Goal: Transaction & Acquisition: Purchase product/service

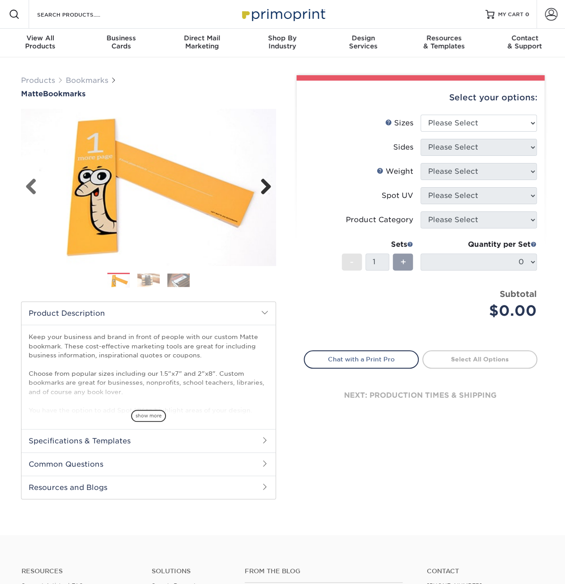
click at [271, 182] on img at bounding box center [148, 187] width 255 height 176
click at [269, 185] on link "Next" at bounding box center [263, 187] width 18 height 18
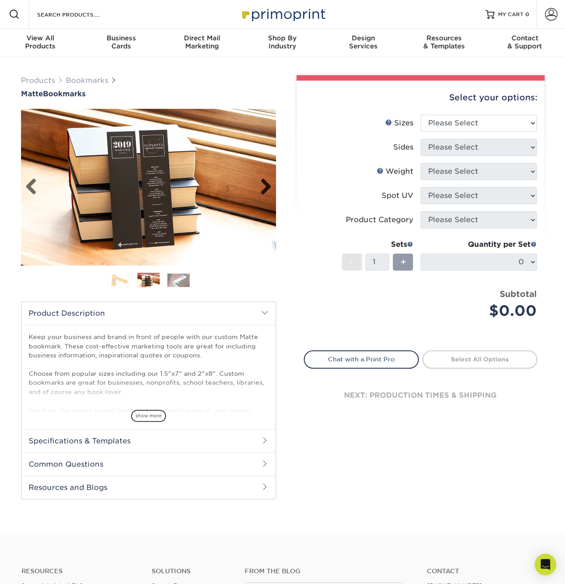
click at [264, 186] on link "Next" at bounding box center [263, 187] width 18 height 18
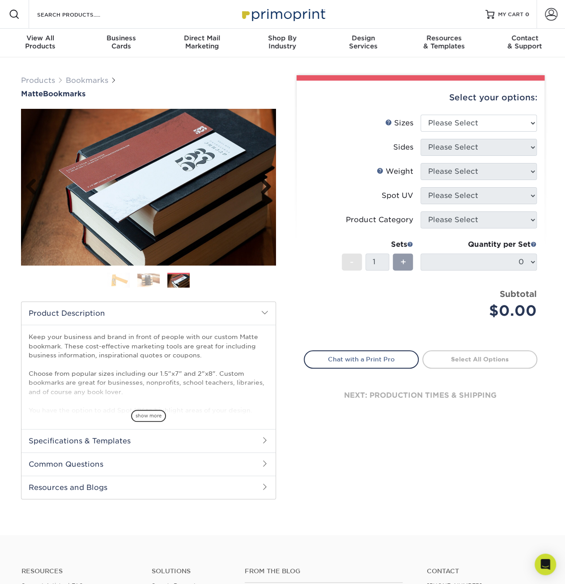
click at [267, 186] on link "Next" at bounding box center [263, 187] width 18 height 18
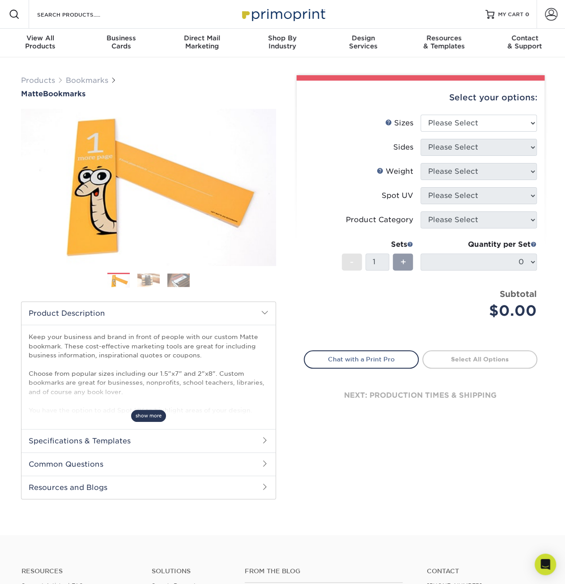
click at [150, 416] on span "show more" at bounding box center [148, 416] width 35 height 12
click at [143, 441] on h2 "Specifications & Templates" at bounding box center [148, 440] width 254 height 23
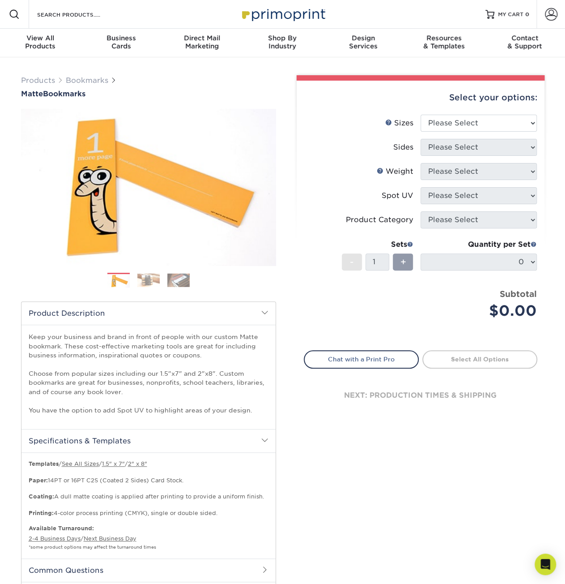
click at [143, 441] on h2 "Specifications & Templates" at bounding box center [148, 440] width 254 height 23
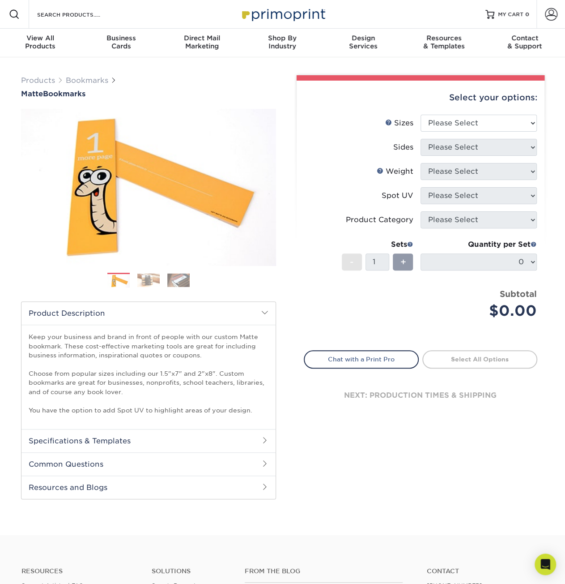
click at [154, 465] on h2 "Common Questions" at bounding box center [148, 463] width 254 height 23
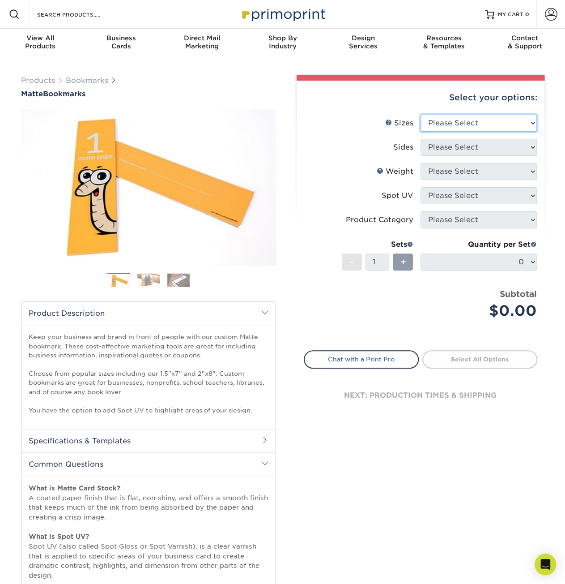
click at [454, 128] on select "Please Select 1.5" x 7" 2" x 8"" at bounding box center [479, 123] width 116 height 17
select select "2.00x8.00"
click at [421, 115] on select "Please Select 1.5" x 7" 2" x 8"" at bounding box center [479, 123] width 116 height 17
click at [447, 124] on select "Please Select 1.5" x 7" 2" x 8"" at bounding box center [479, 123] width 116 height 17
click at [421, 115] on select "Please Select 1.5" x 7" 2" x 8"" at bounding box center [479, 123] width 116 height 17
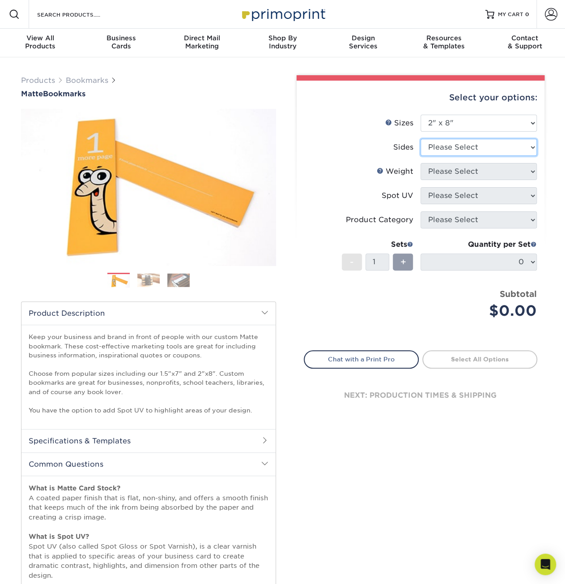
click at [440, 152] on select "Please Select Print Both Sides Print Front Only" at bounding box center [479, 147] width 116 height 17
select select "13abbda7-1d64-4f25-8bb2-c179b224825d"
click at [421, 139] on select "Please Select Print Both Sides Print Front Only" at bounding box center [479, 147] width 116 height 17
click at [435, 164] on select "Please Select 16PT 14PT" at bounding box center [479, 171] width 116 height 17
select select "16PT"
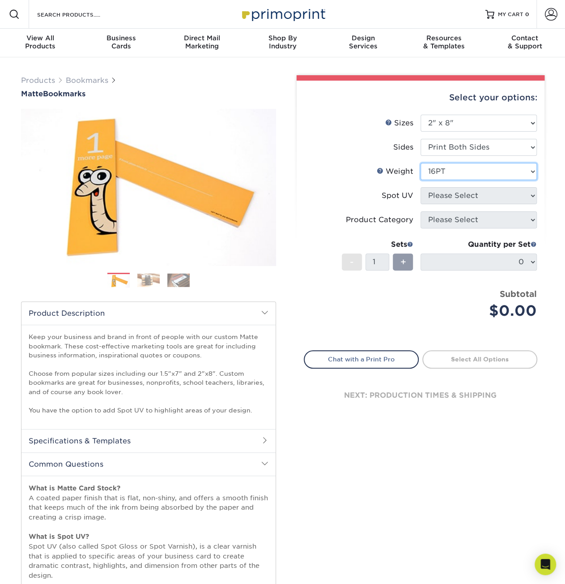
click at [421, 163] on select "Please Select 16PT 14PT" at bounding box center [479, 171] width 116 height 17
click at [439, 196] on select "Please Select No Spot UV Front and Back (Both Sides) Front Only Back Only" at bounding box center [479, 195] width 116 height 17
select select "3"
click at [421, 187] on select "Please Select No Spot UV Front and Back (Both Sides) Front Only Back Only" at bounding box center [479, 195] width 116 height 17
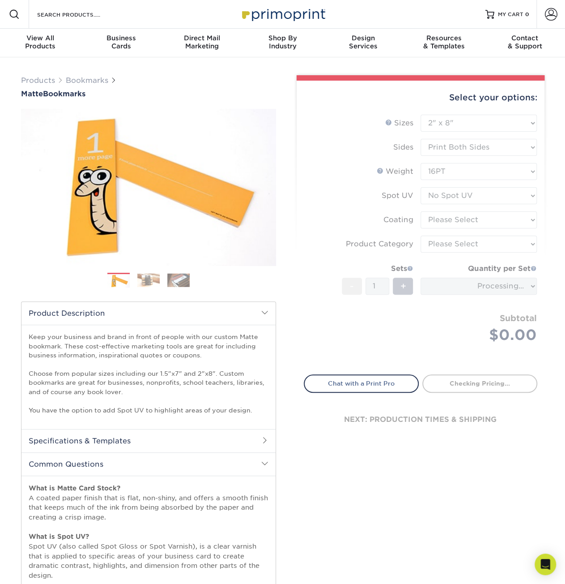
click at [441, 216] on form "Sizes Help Sizes Please Select 1.5" x 7" 2" x 8" Sides 16PT 14PT" at bounding box center [421, 239] width 234 height 249
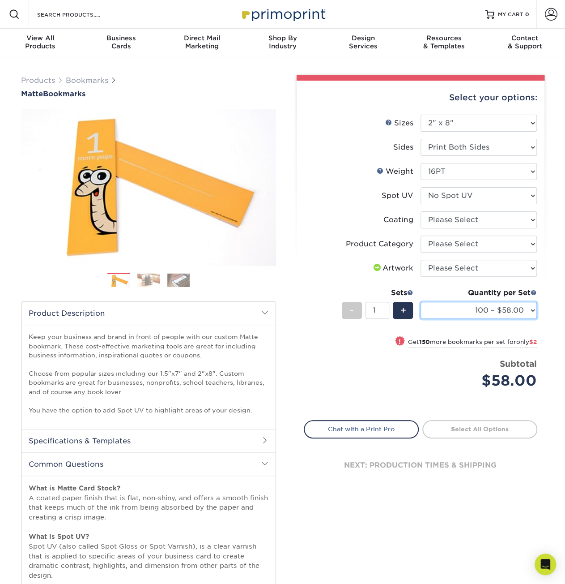
click at [510, 308] on select "100 – $58.00 250 – $60.00 500 – $66.00 1000 – $78.00 2500 – $125.00 5000 – $188…" at bounding box center [479, 310] width 116 height 17
click at [553, 304] on div "Products Bookmarks Matte Bookmarks Next" at bounding box center [282, 379] width 565 height 645
click at [520, 201] on select "Please Select No Spot UV Front and Back (Both Sides) Front Only Back Only" at bounding box center [479, 195] width 116 height 17
click at [515, 218] on select at bounding box center [479, 219] width 116 height 17
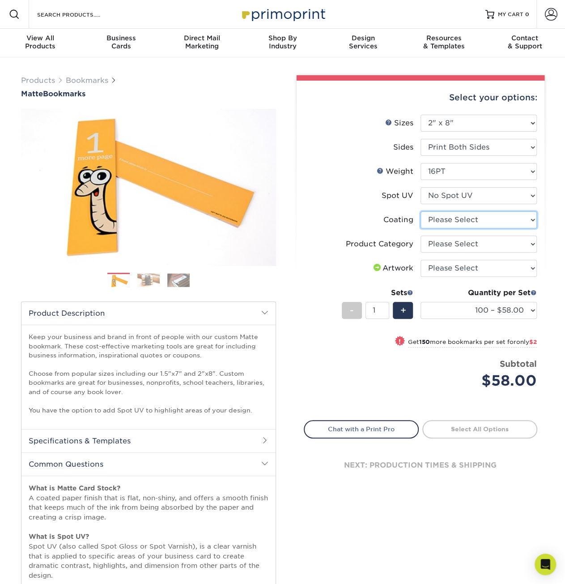
select select "121bb7b5-3b4d-429f-bd8d-bbf80e953313"
click at [421, 211] on select at bounding box center [479, 219] width 116 height 17
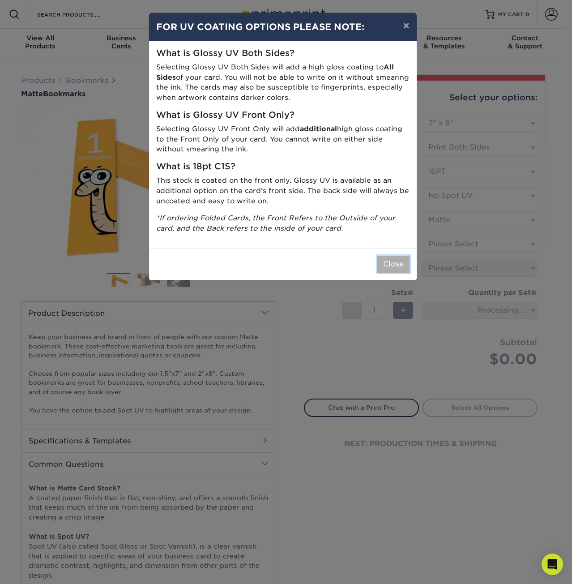
click at [389, 266] on button "Close" at bounding box center [393, 264] width 32 height 17
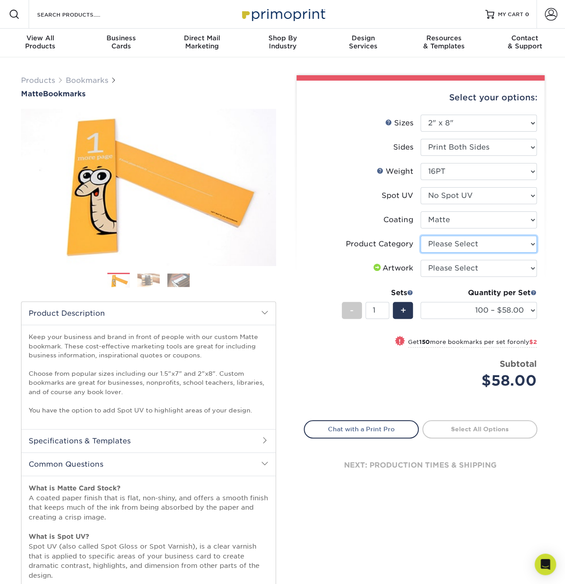
click at [448, 241] on select "Please Select Postcards" at bounding box center [479, 243] width 116 height 17
select select "9b7272e0-d6c8-4c3c-8e97-d3a1bcdab858"
click at [421, 235] on select "Please Select Postcards" at bounding box center [479, 243] width 116 height 17
click at [449, 265] on select "Please Select I will upload files I need a design - $50" at bounding box center [479, 268] width 116 height 17
select select "upload"
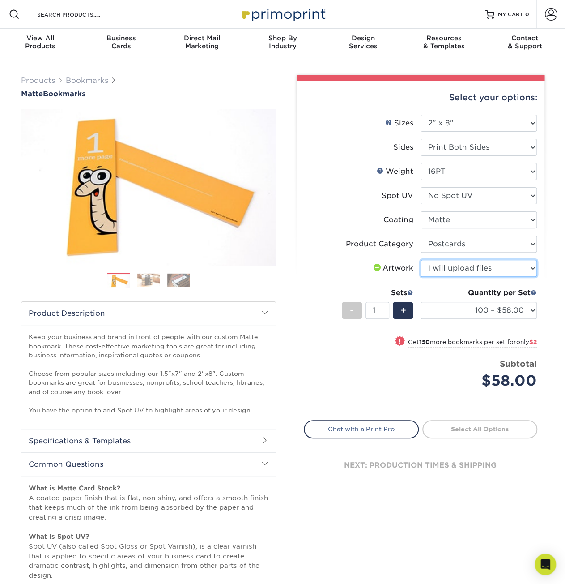
click at [421, 260] on select "Please Select I will upload files I need a design - $50" at bounding box center [479, 268] width 116 height 17
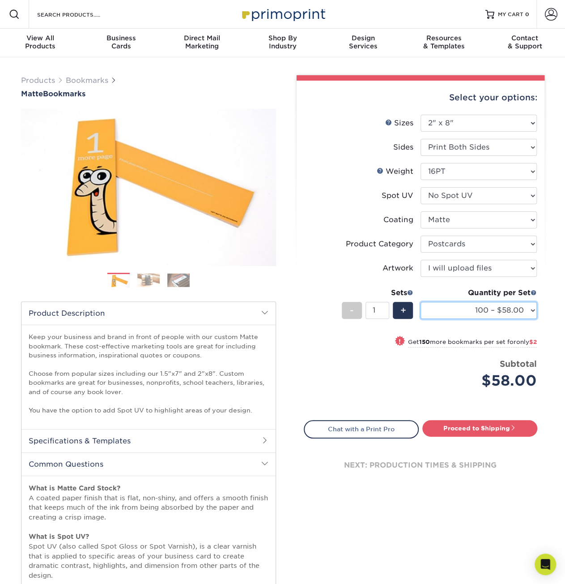
click at [520, 310] on select "100 – $58.00 250 – $60.00 500 – $66.00 1000 – $78.00 2500 – $125.00 5000 – $188…" at bounding box center [479, 310] width 116 height 17
click at [520, 342] on span "only $2" at bounding box center [527, 341] width 21 height 7
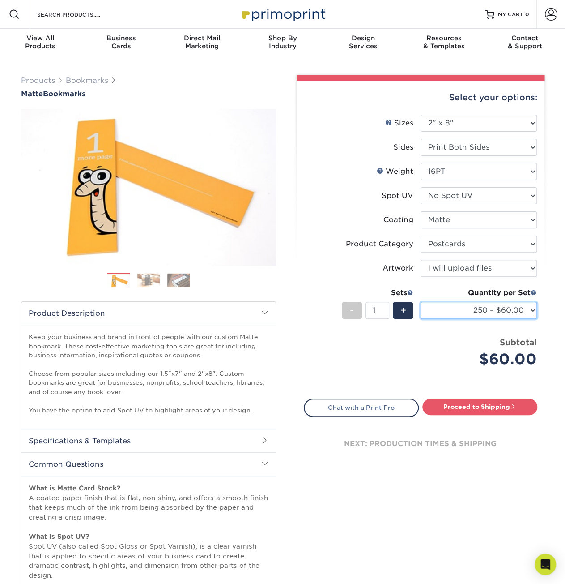
click at [525, 310] on select "100 – $58.00 250 – $60.00 500 – $66.00 1000 – $78.00 2500 – $125.00 5000 – $188…" at bounding box center [479, 310] width 116 height 17
click at [421, 302] on select "100 – $58.00 250 – $60.00 500 – $66.00 1000 – $78.00 2500 – $125.00 5000 – $188…" at bounding box center [479, 310] width 116 height 17
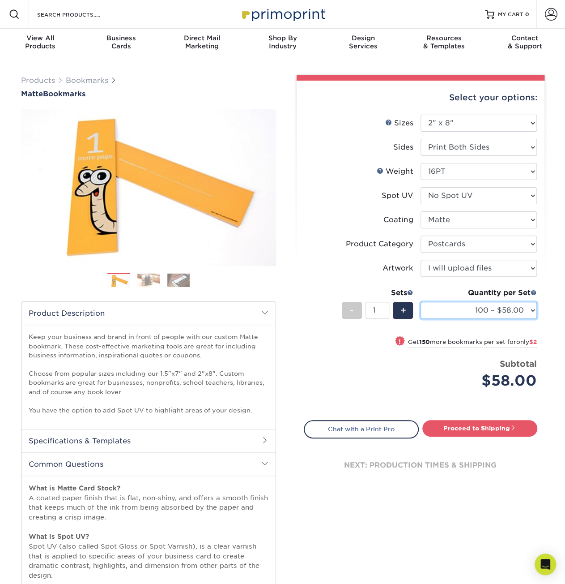
click at [527, 311] on select "100 – $58.00 250 – $60.00 500 – $66.00 1000 – $78.00 2500 – $125.00 5000 – $188…" at bounding box center [479, 310] width 116 height 17
select select "250 – $60.00"
click at [421, 302] on select "100 – $58.00 250 – $60.00 500 – $66.00 1000 – $78.00 2500 – $125.00 5000 – $188…" at bounding box center [479, 310] width 116 height 17
click at [541, 322] on div "Select your options: Sizes Help Sizes Please Select 1.5" x 7" 2" x 8" Sides Ple…" at bounding box center [421, 290] width 248 height 419
